Goal: Information Seeking & Learning: Learn about a topic

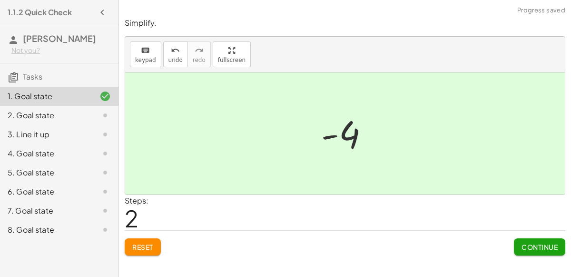
click at [543, 243] on span "Continue" at bounding box center [540, 246] width 36 height 9
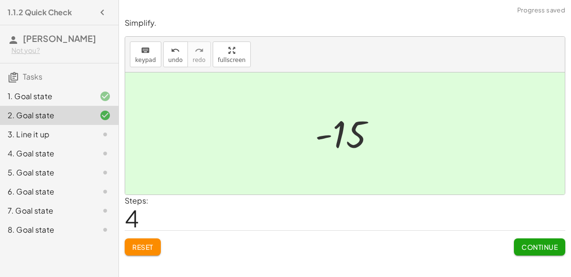
click at [535, 242] on span "Continue" at bounding box center [540, 246] width 36 height 9
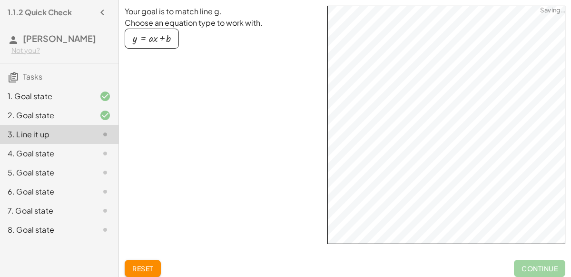
scroll to position [0, 0]
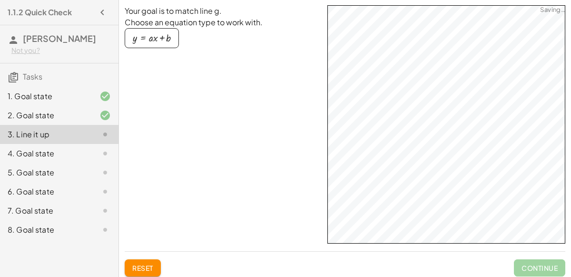
click at [140, 33] on div "button" at bounding box center [152, 38] width 38 height 10
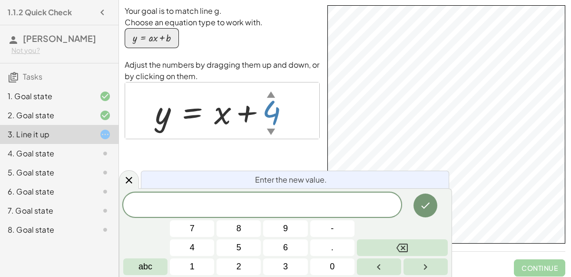
click at [342, 196] on div at bounding box center [262, 204] width 278 height 24
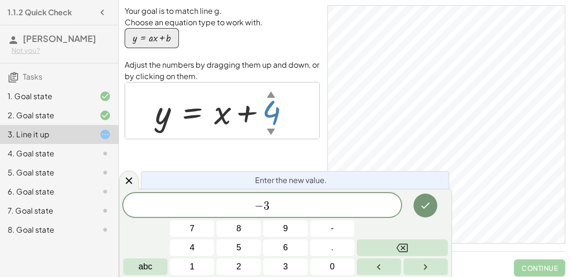
click at [421, 207] on icon "Done" at bounding box center [425, 205] width 11 height 11
click at [422, 200] on icon "Done" at bounding box center [425, 205] width 11 height 11
click at [95, 152] on div at bounding box center [97, 153] width 27 height 11
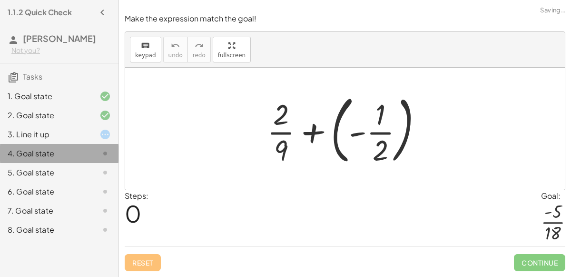
scroll to position [0, 0]
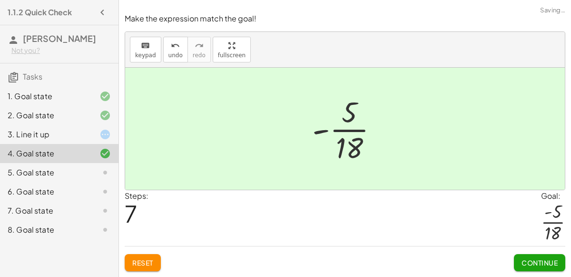
click at [547, 259] on span "Continue" at bounding box center [540, 262] width 36 height 9
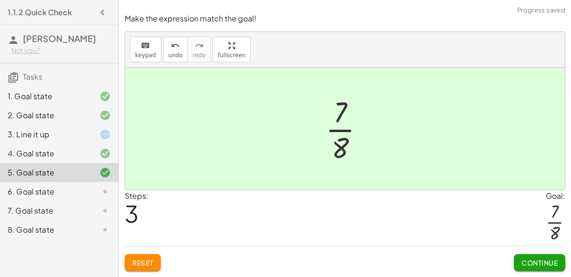
click at [539, 262] on span "Continue" at bounding box center [540, 262] width 36 height 9
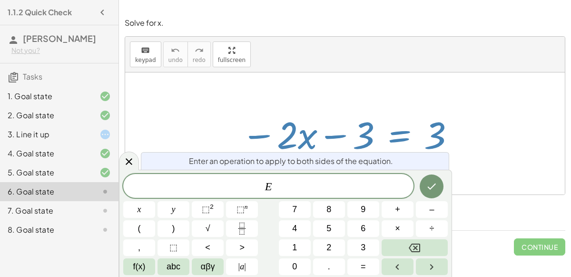
click at [402, 213] on button "+" at bounding box center [398, 209] width 32 height 17
click at [362, 247] on span "3" at bounding box center [363, 247] width 5 height 13
click at [434, 191] on icon "Done" at bounding box center [431, 185] width 11 height 11
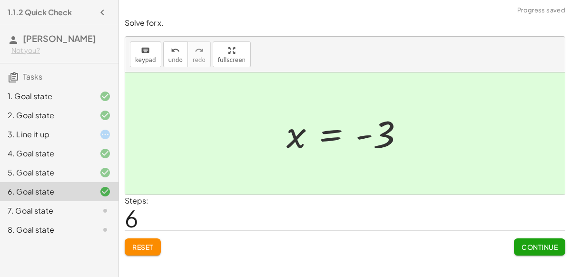
click at [542, 244] on span "Continue" at bounding box center [540, 246] width 36 height 9
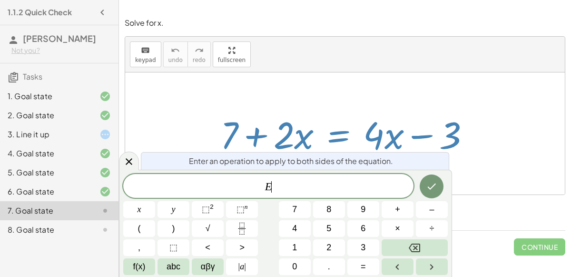
click at [400, 207] on span "+" at bounding box center [397, 209] width 5 height 13
click at [361, 247] on span "3" at bounding box center [363, 247] width 5 height 13
click at [435, 181] on icon "Done" at bounding box center [431, 185] width 11 height 11
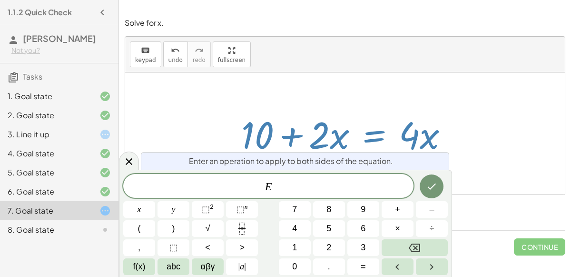
click at [429, 210] on button "–" at bounding box center [432, 209] width 32 height 17
click at [329, 244] on span "2" at bounding box center [329, 247] width 5 height 13
click at [173, 269] on span "abc" at bounding box center [174, 266] width 14 height 13
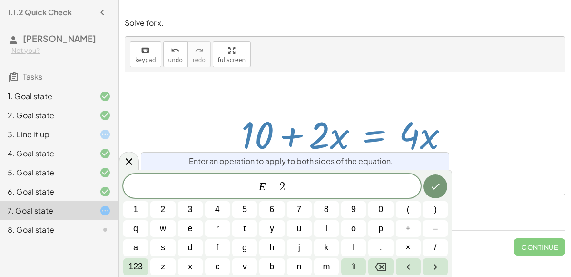
click at [194, 266] on button "x" at bounding box center [190, 266] width 25 height 17
click at [429, 186] on button "Done" at bounding box center [436, 186] width 24 height 24
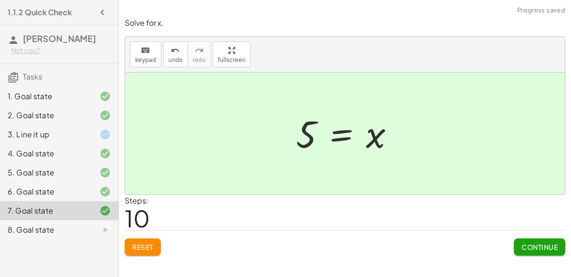
click at [536, 248] on span "Continue" at bounding box center [540, 246] width 36 height 9
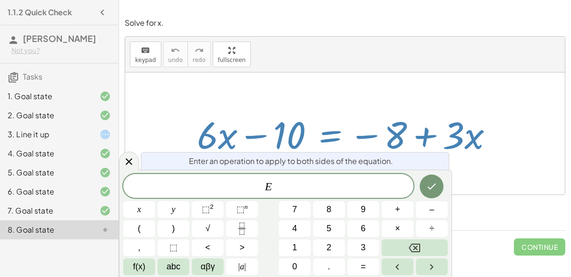
click at [433, 215] on span "–" at bounding box center [432, 209] width 5 height 13
click at [361, 245] on span "3" at bounding box center [363, 247] width 5 height 13
click at [176, 260] on span "abc" at bounding box center [174, 266] width 14 height 13
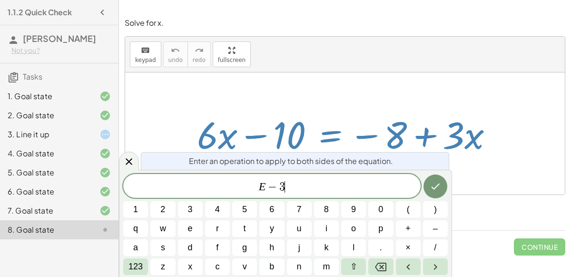
click at [192, 268] on span "x" at bounding box center [190, 266] width 4 height 13
click at [440, 181] on icon "Done" at bounding box center [435, 185] width 11 height 11
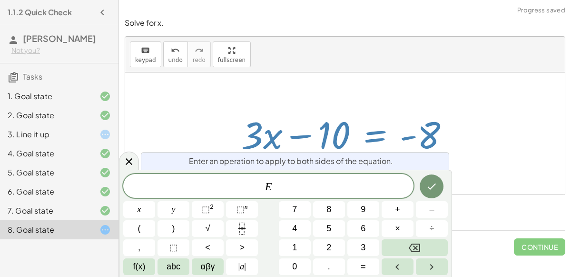
click at [400, 212] on button "+" at bounding box center [398, 209] width 32 height 17
click at [295, 246] on span "1" at bounding box center [294, 247] width 5 height 13
click at [302, 267] on button "0" at bounding box center [295, 266] width 32 height 17
click at [426, 184] on icon "Done" at bounding box center [431, 185] width 11 height 11
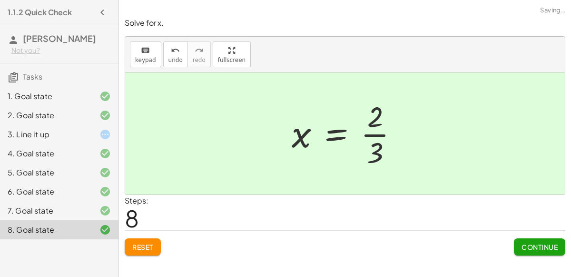
click at [540, 245] on span "Continue" at bounding box center [540, 246] width 36 height 9
